Goal: Transaction & Acquisition: Purchase product/service

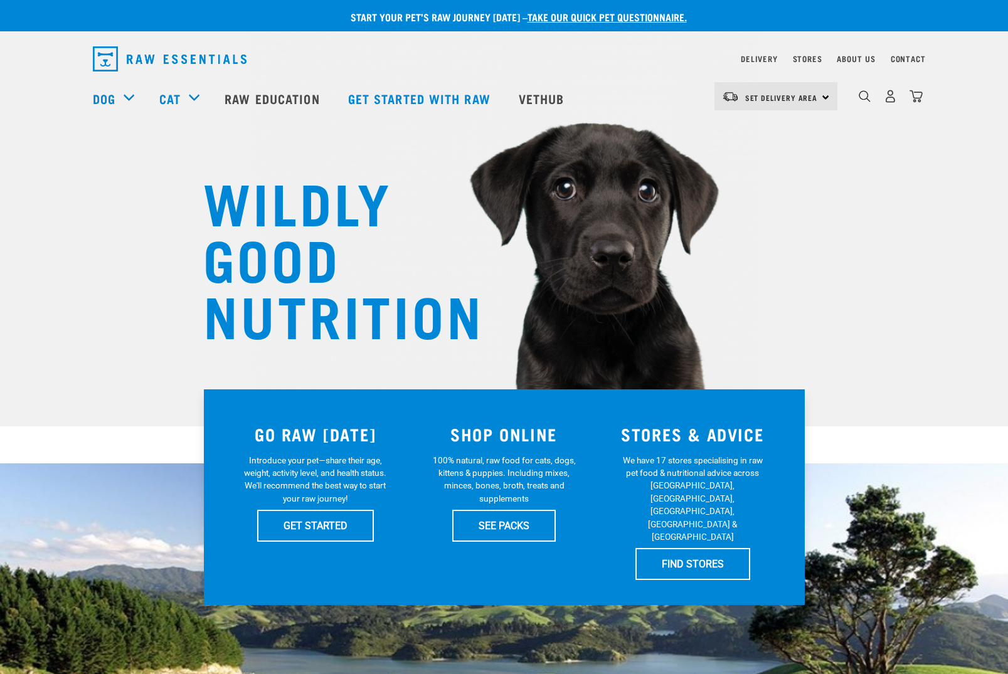
click at [887, 100] on img "dropdown navigation" at bounding box center [890, 96] width 13 height 13
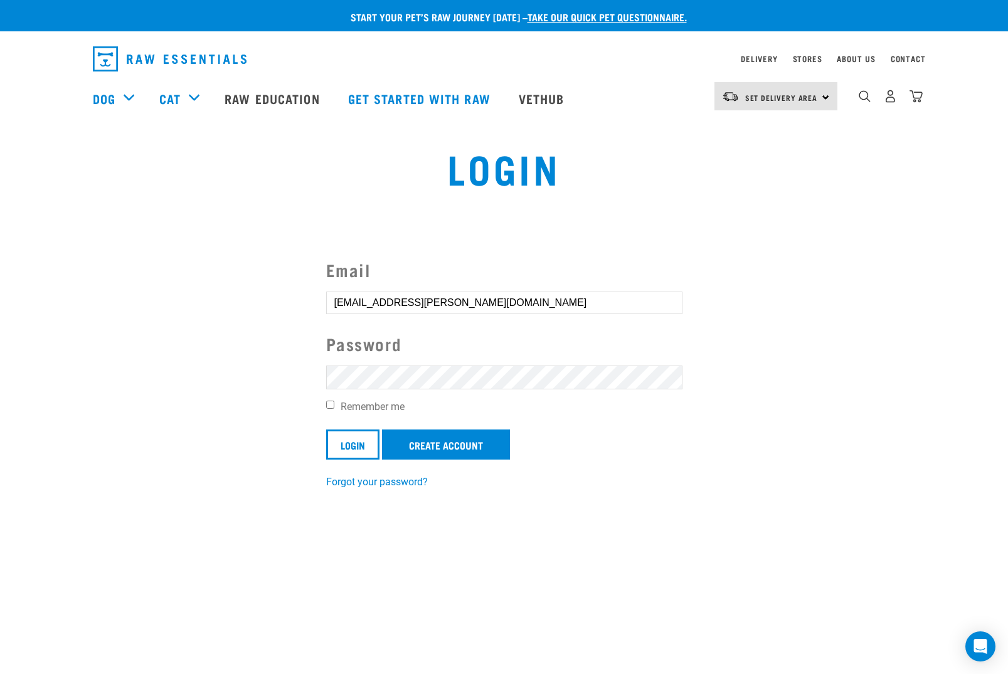
click at [353, 444] on input "Login" at bounding box center [352, 445] width 53 height 30
click at [355, 450] on input "Login" at bounding box center [352, 445] width 53 height 30
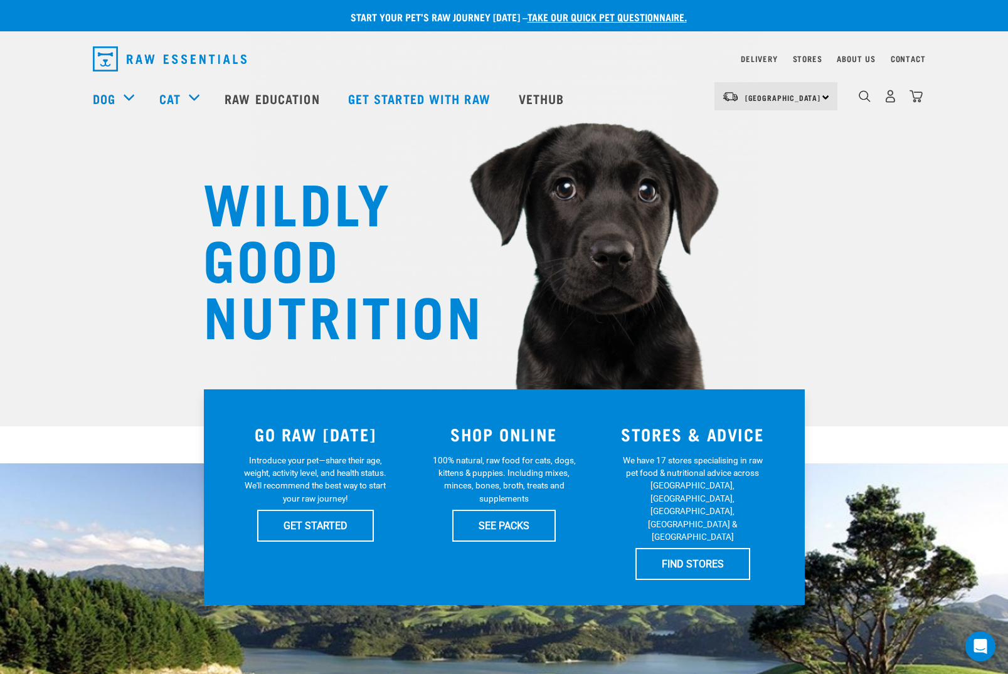
click at [894, 98] on img "dropdown navigation" at bounding box center [890, 96] width 13 height 13
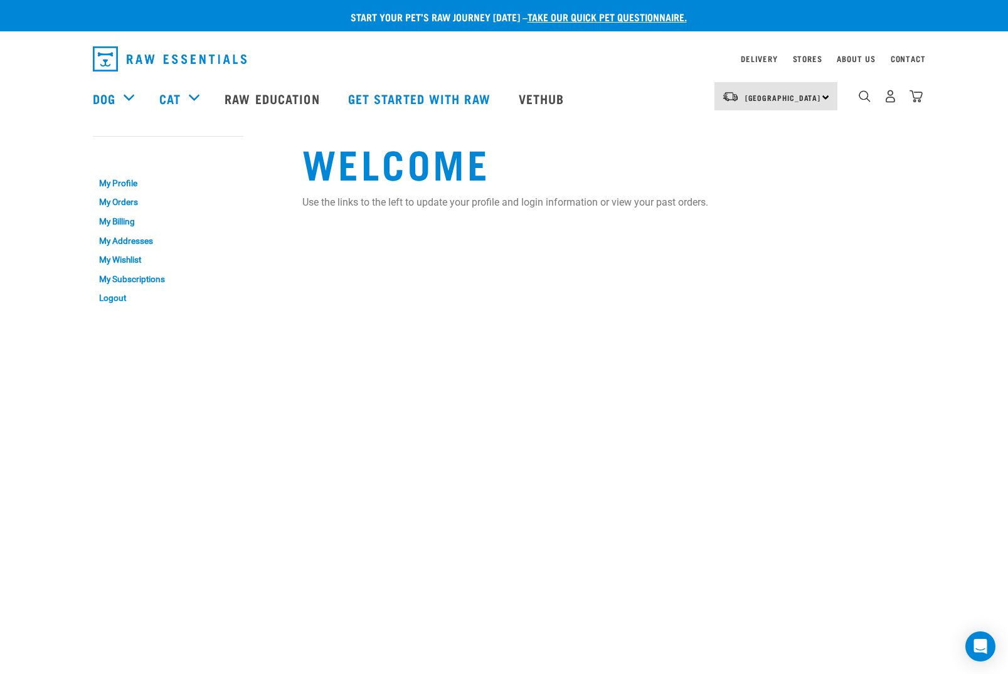
click at [120, 204] on link "My Orders" at bounding box center [168, 202] width 151 height 19
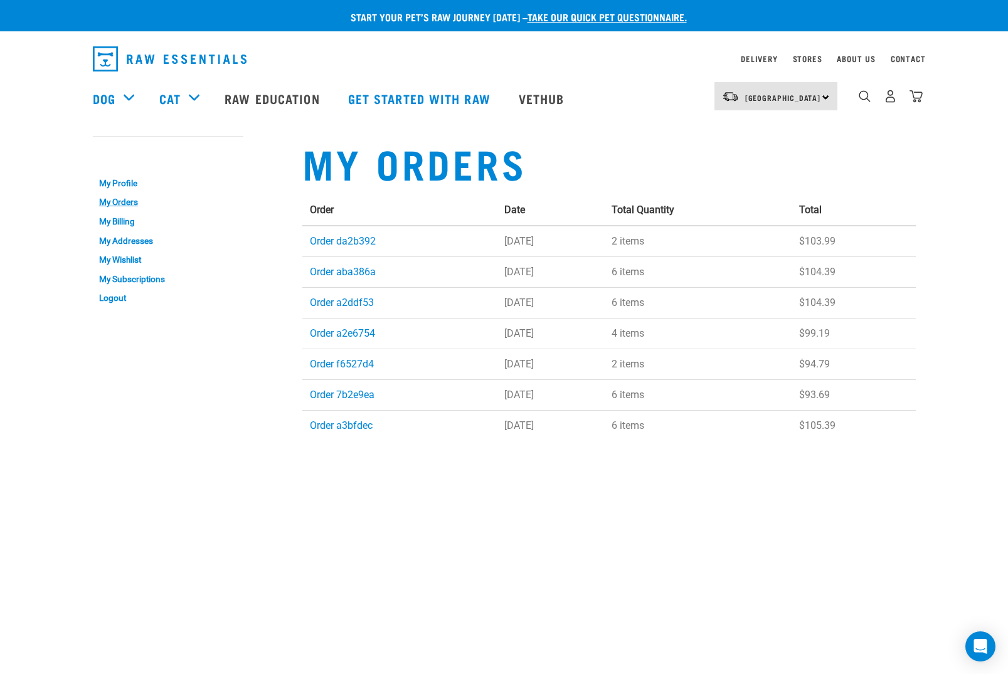
click at [379, 236] on td "Order da2b392" at bounding box center [399, 241] width 195 height 31
click at [373, 237] on link "Order da2b392" at bounding box center [343, 241] width 66 height 12
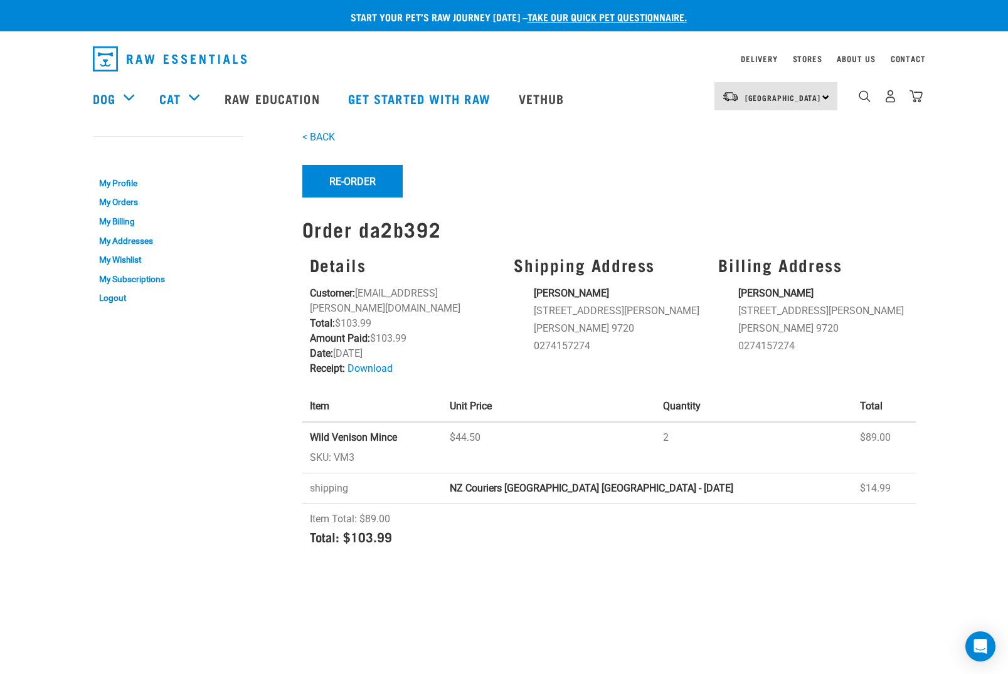
click at [112, 97] on link "Dog" at bounding box center [104, 98] width 23 height 19
click at [0, 0] on div "Shop All Dog" at bounding box center [0, 0] width 0 height 0
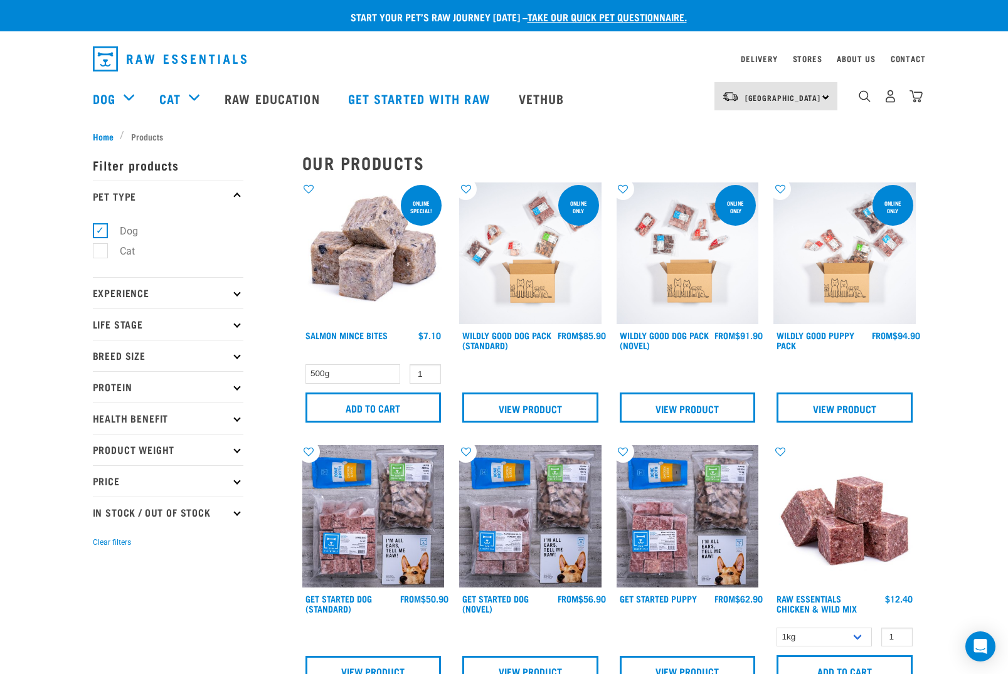
click at [168, 384] on p "Protein" at bounding box center [168, 386] width 151 height 31
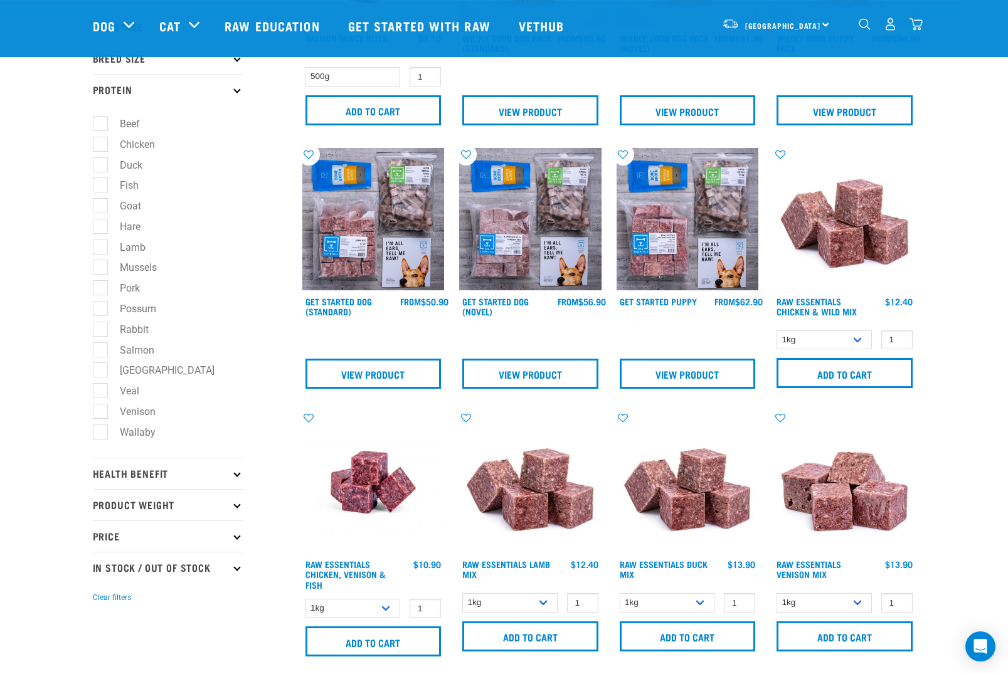
scroll to position [227, 0]
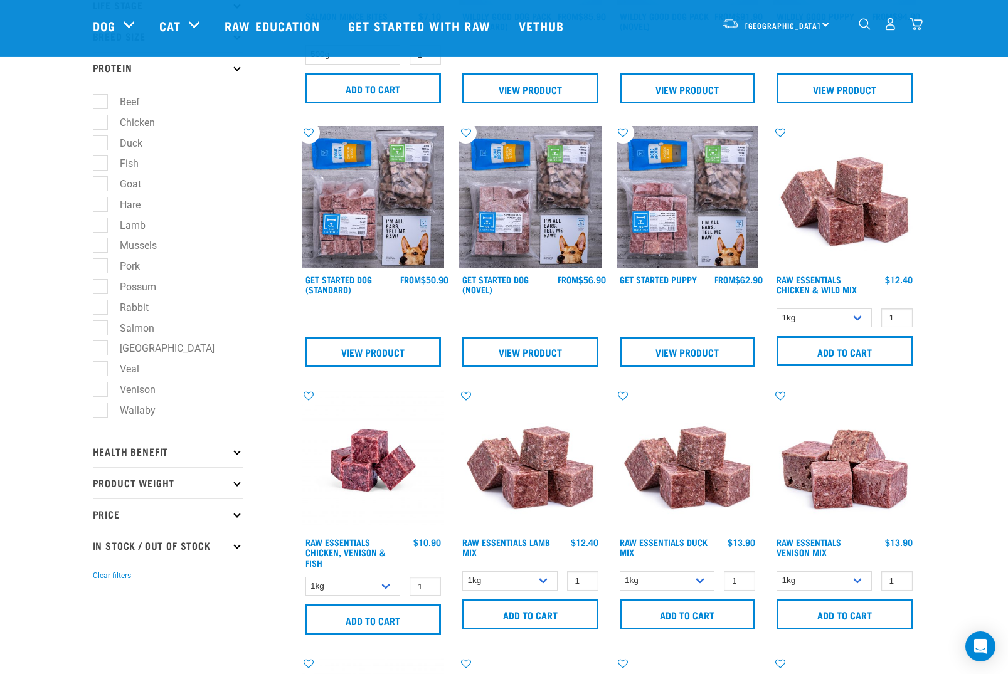
click at [113, 389] on label "Venison" at bounding box center [130, 390] width 61 height 16
click at [101, 389] on input "Venison" at bounding box center [97, 387] width 8 height 8
checkbox input "true"
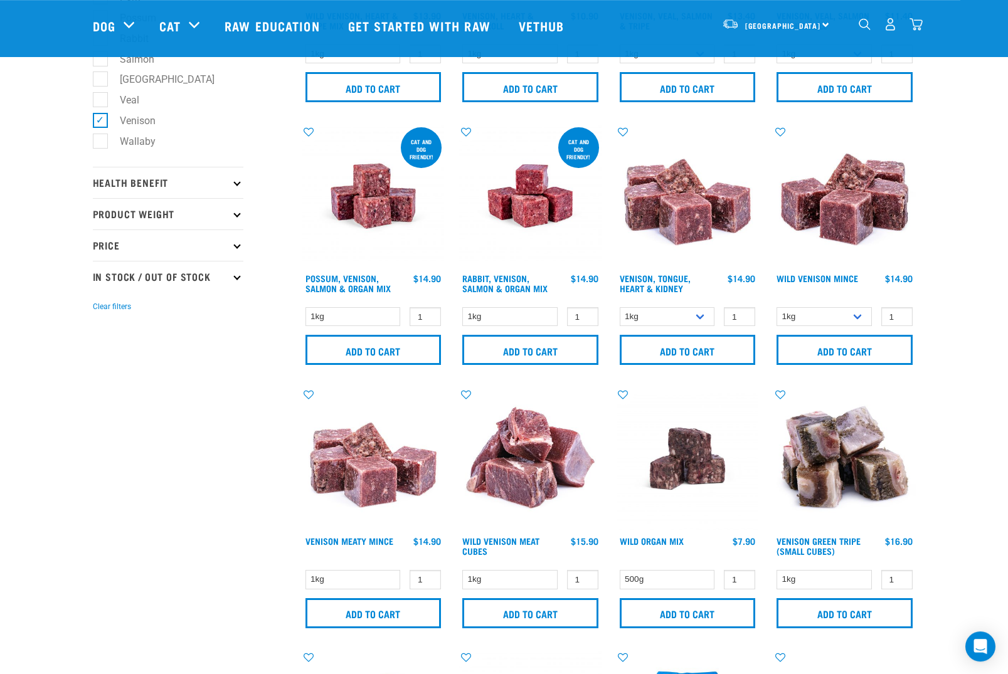
scroll to position [492, 0]
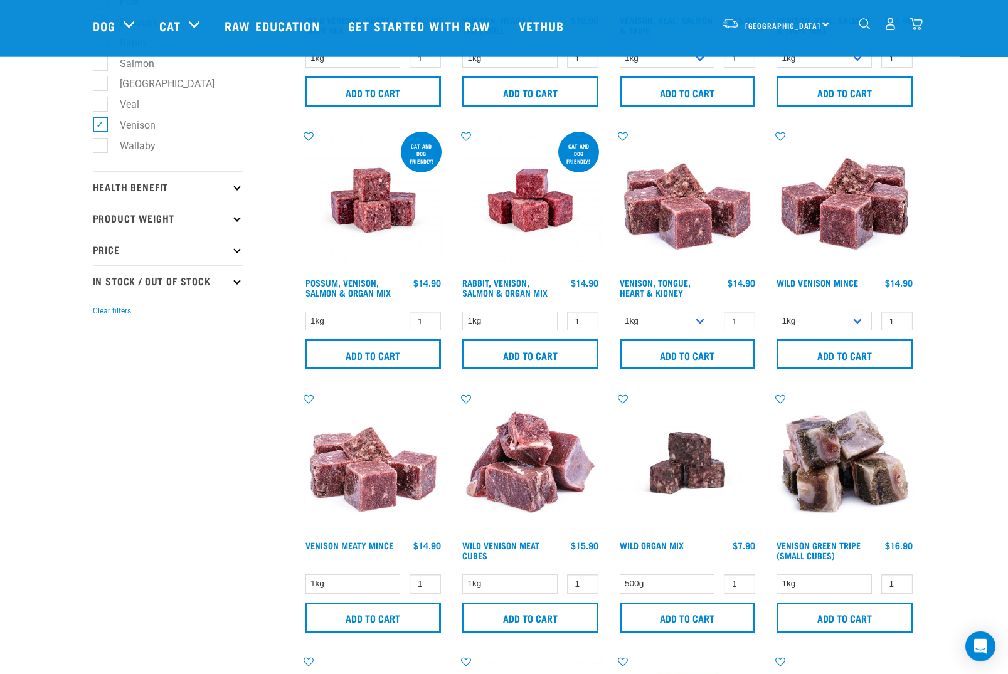
click at [869, 344] on input "Add to cart" at bounding box center [844, 354] width 136 height 30
click at [863, 214] on img at bounding box center [844, 200] width 142 height 142
click at [865, 312] on select "1kg 3kg" at bounding box center [823, 321] width 95 height 19
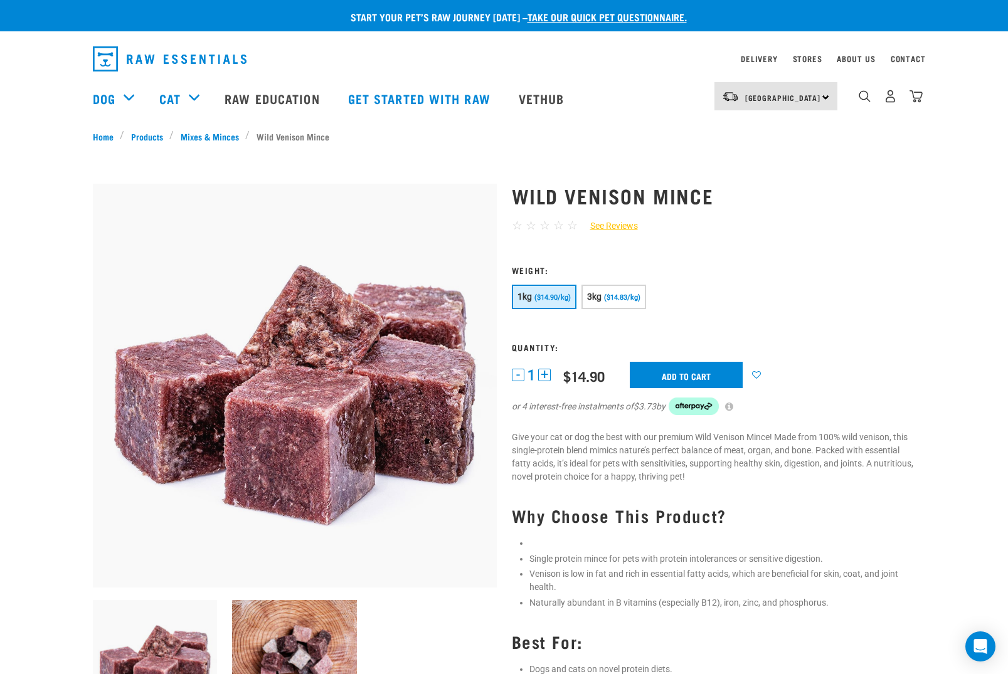
click at [630, 291] on button "3kg ($14.83/kg)" at bounding box center [613, 297] width 65 height 24
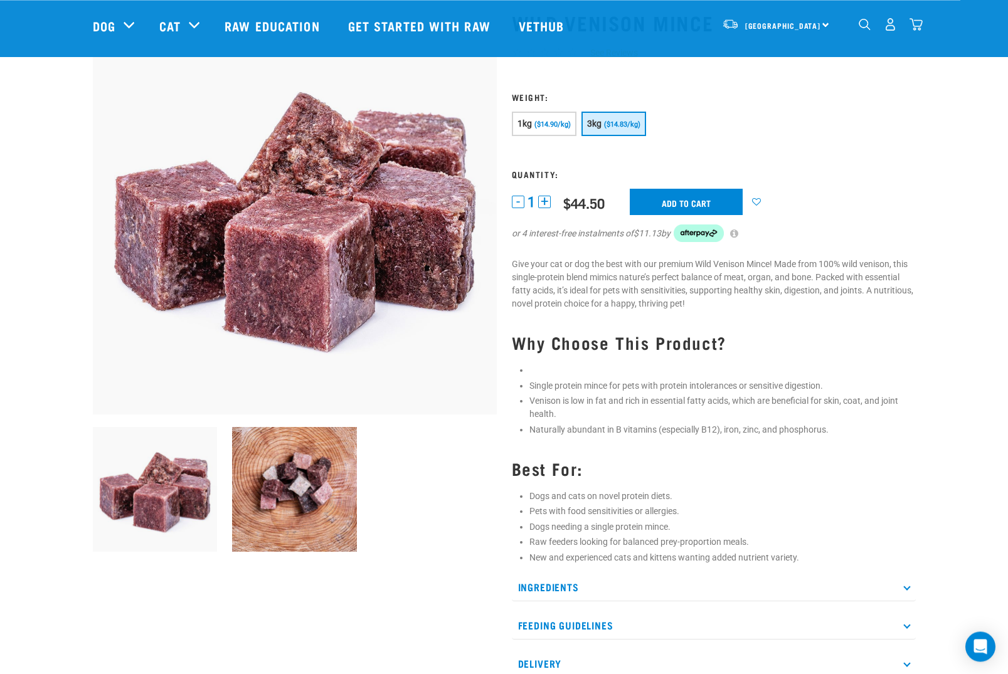
scroll to position [77, 0]
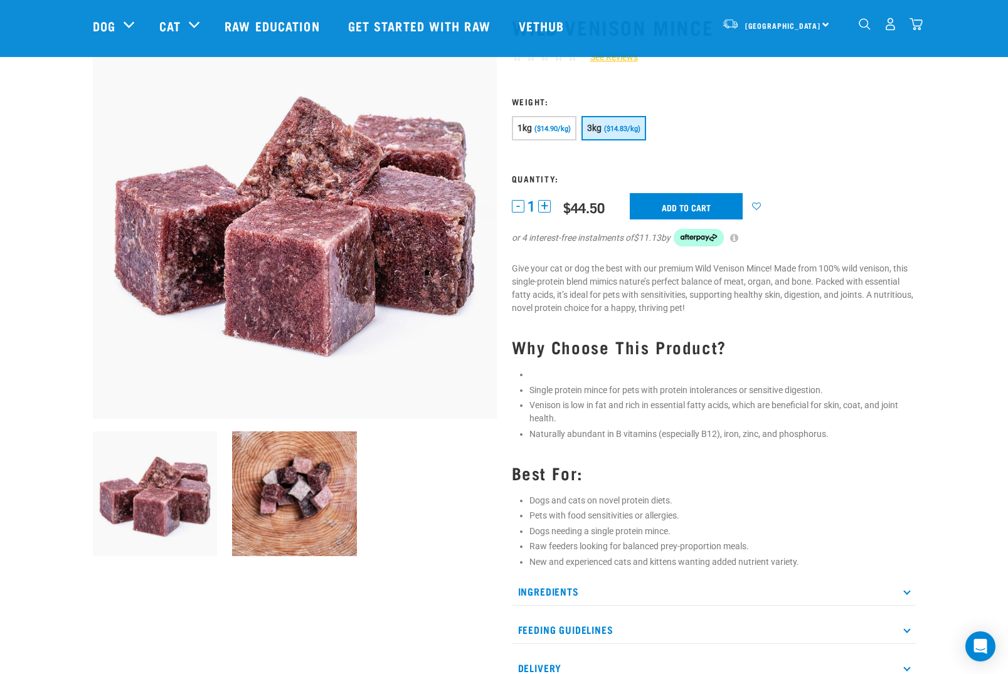
click at [546, 200] on button "+" at bounding box center [544, 206] width 13 height 13
click at [716, 209] on input "Add to cart" at bounding box center [686, 206] width 113 height 26
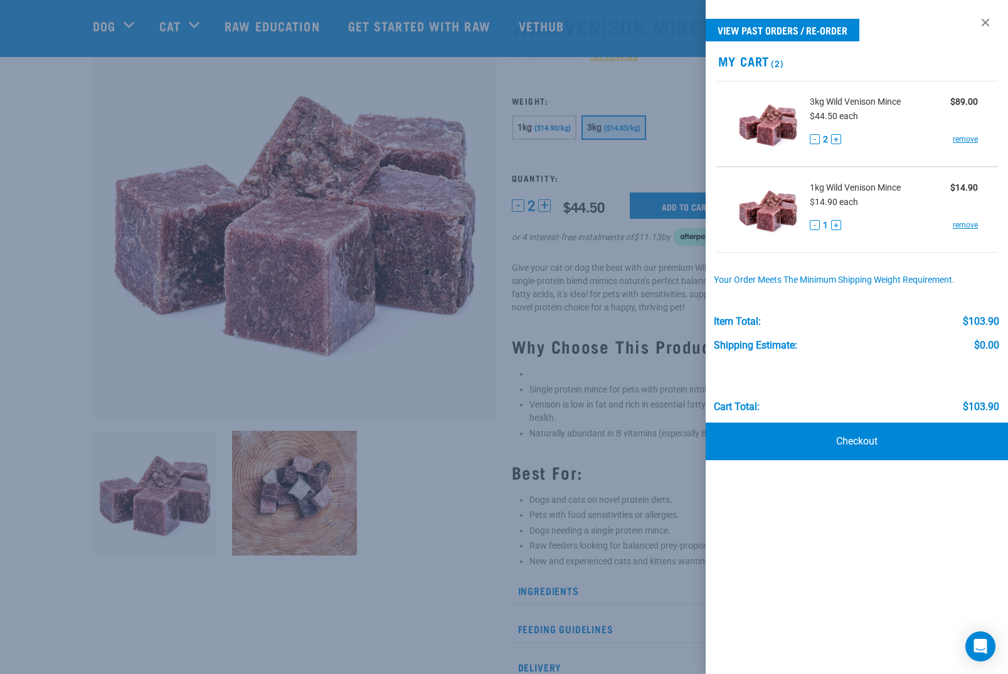
click at [966, 227] on link "remove" at bounding box center [965, 225] width 25 height 11
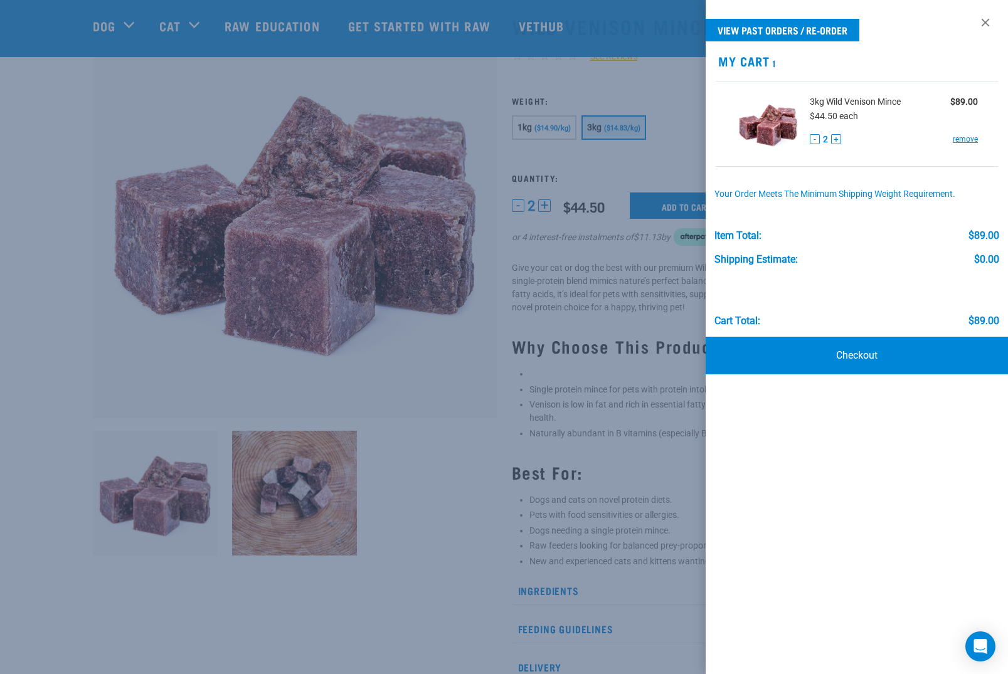
click at [867, 351] on link "Checkout" at bounding box center [857, 356] width 302 height 38
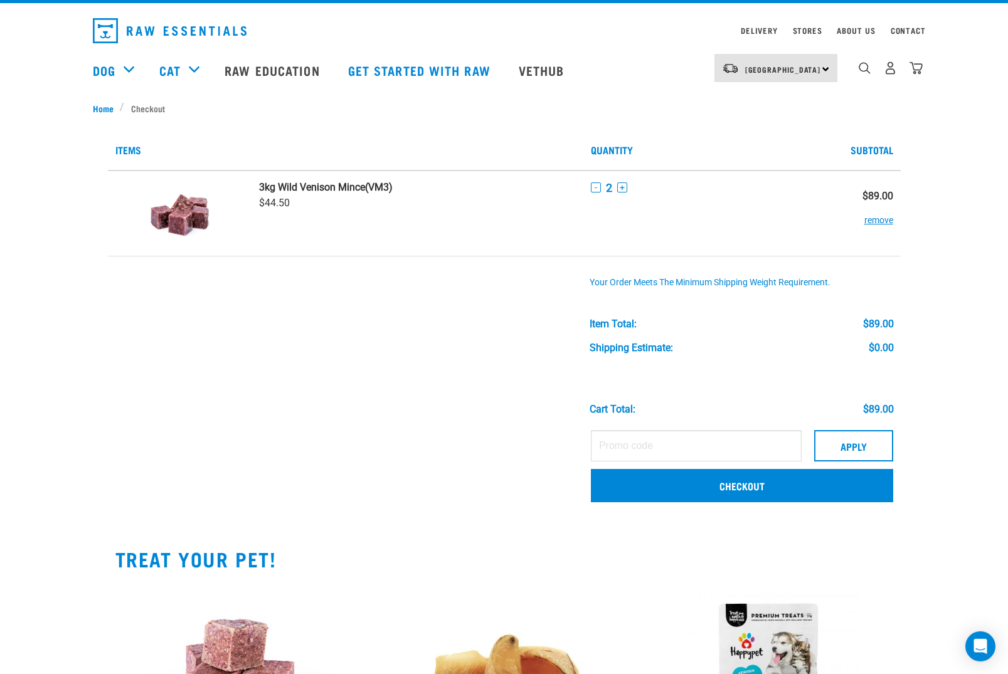
scroll to position [32, 0]
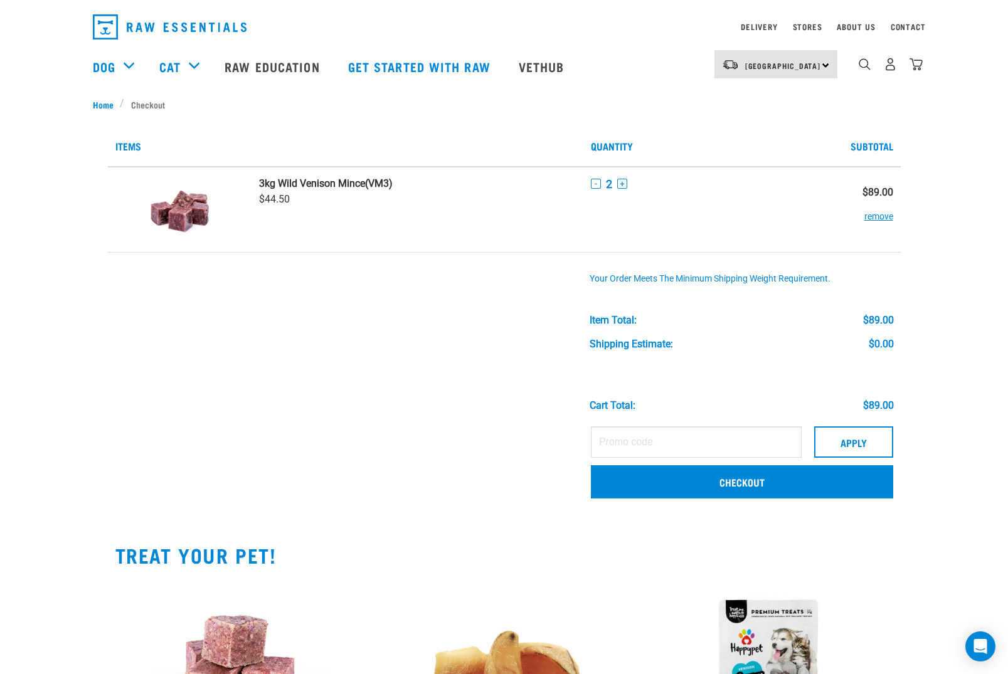
click at [650, 484] on link "Checkout" at bounding box center [742, 481] width 302 height 33
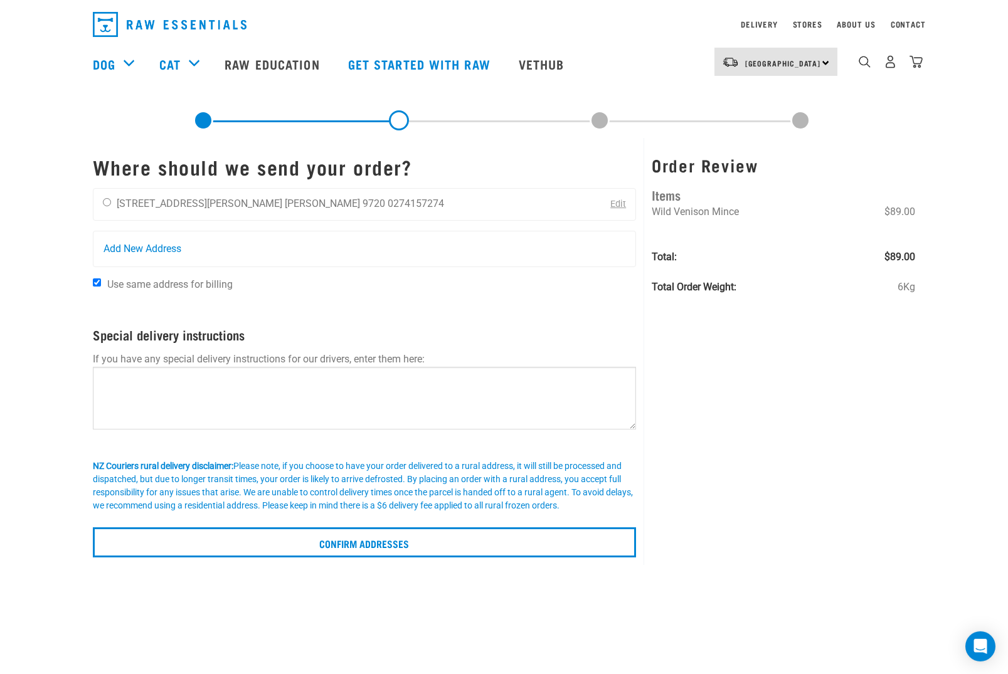
scroll to position [38, 0]
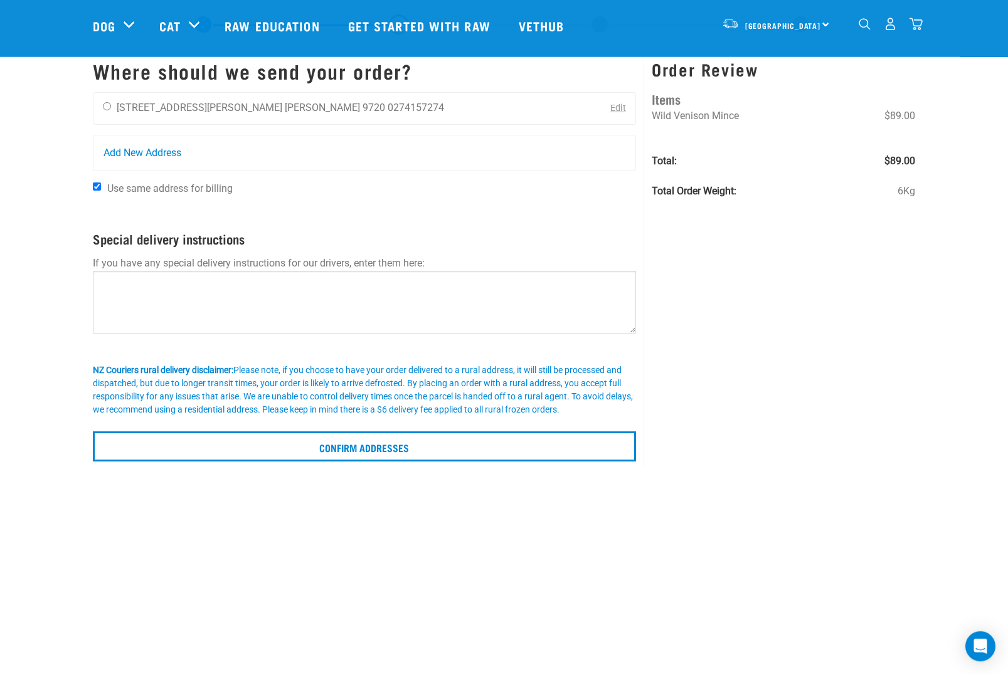
click at [415, 452] on input "Confirm addresses" at bounding box center [365, 446] width 544 height 30
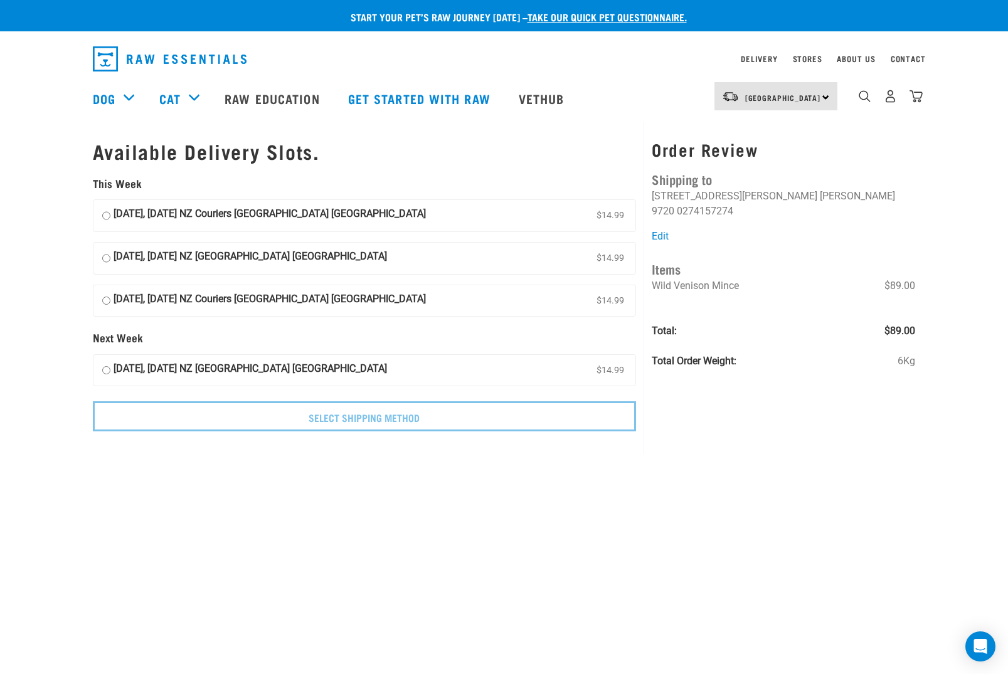
click at [110, 207] on input "13 August, Wednesday NZ Couriers South Island Long Haul $14.99" at bounding box center [106, 215] width 8 height 19
radio input "true"
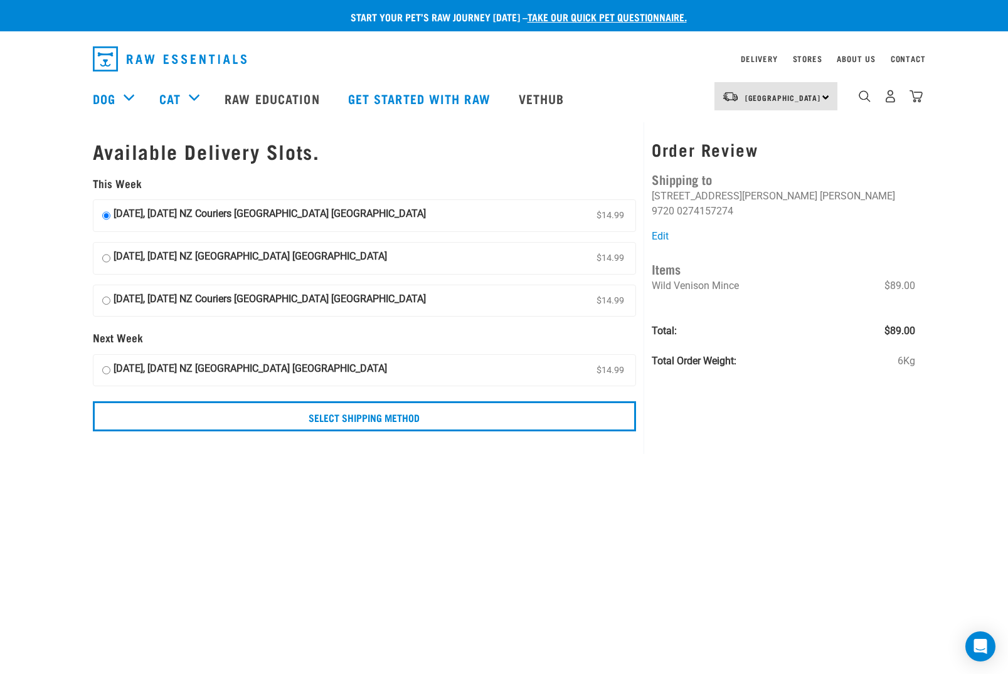
click at [453, 415] on input "Select Shipping Method" at bounding box center [365, 416] width 544 height 30
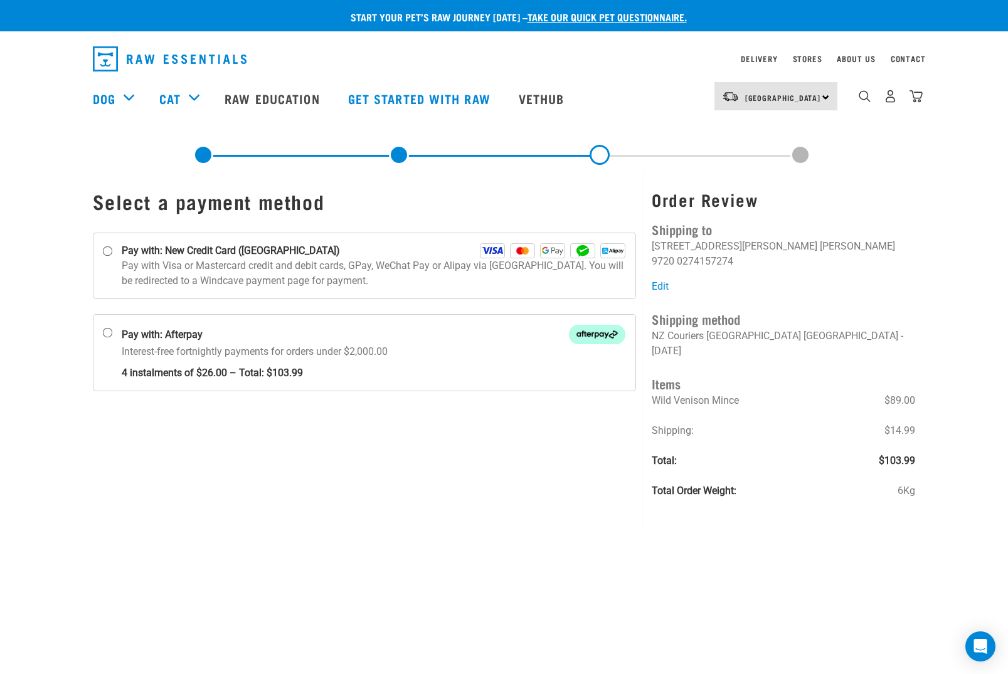
click at [112, 250] on input "Pay with: New Credit Card (Windcave)" at bounding box center [107, 251] width 10 height 10
radio input "true"
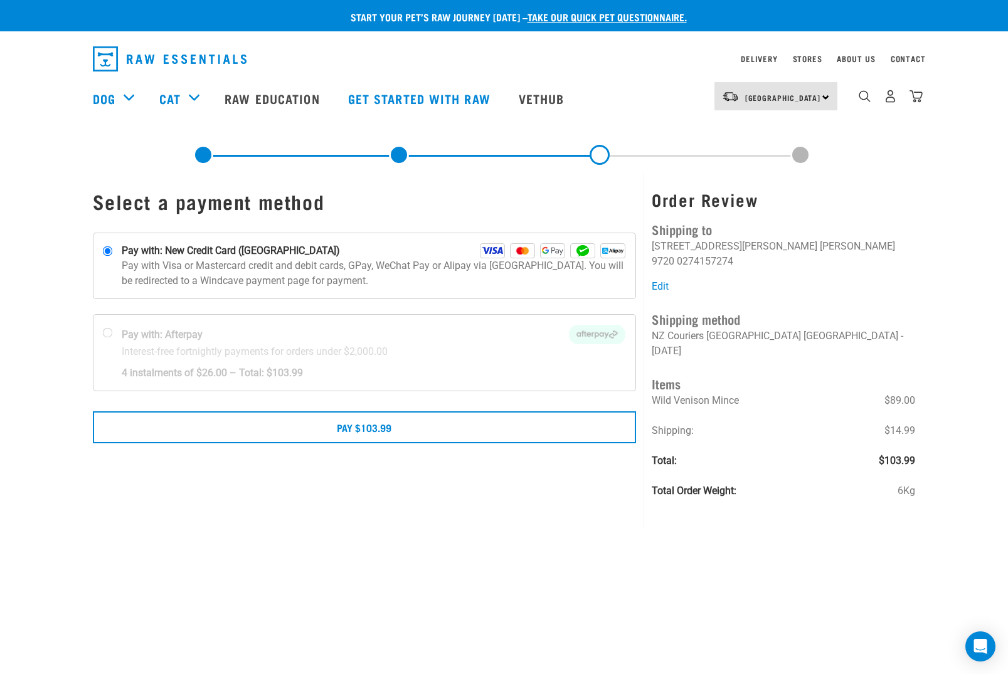
click at [379, 434] on button "Pay $103.99" at bounding box center [365, 426] width 544 height 31
